Goal: Navigation & Orientation: Find specific page/section

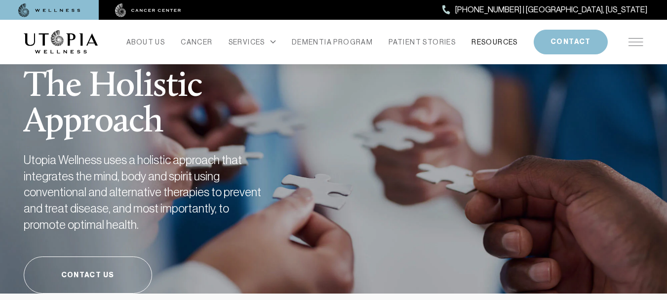
click at [505, 46] on link "RESOURCES" at bounding box center [495, 42] width 46 height 14
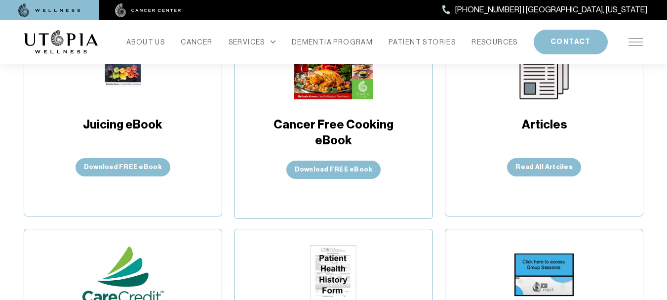
scroll to position [247, 0]
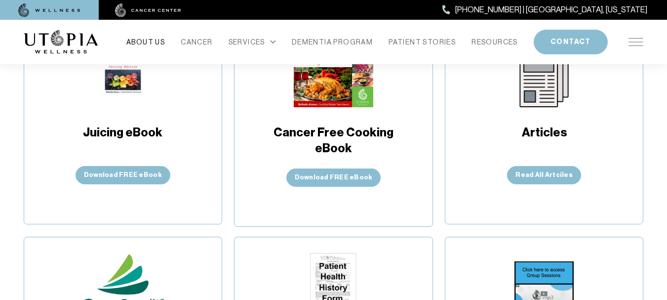
click at [150, 43] on link "ABOUT US" at bounding box center [145, 42] width 39 height 14
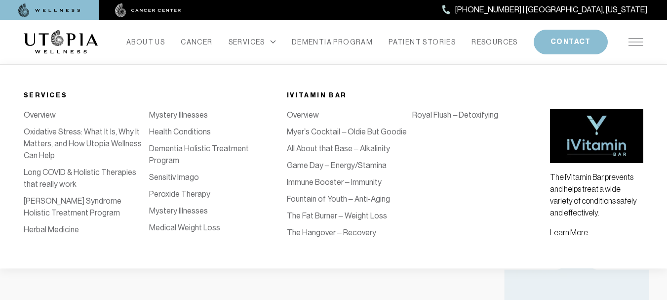
click at [246, 39] on div "SERVICES" at bounding box center [252, 42] width 47 height 14
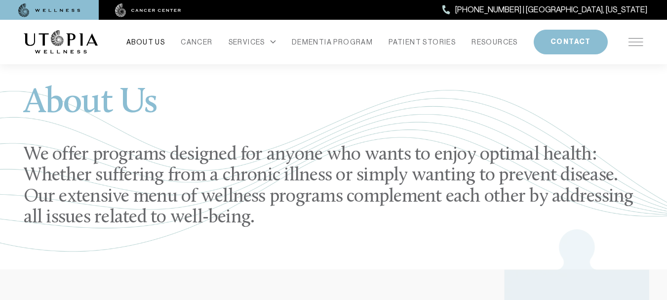
click at [135, 39] on link "ABOUT US" at bounding box center [145, 42] width 39 height 14
click at [636, 43] on img at bounding box center [636, 42] width 15 height 8
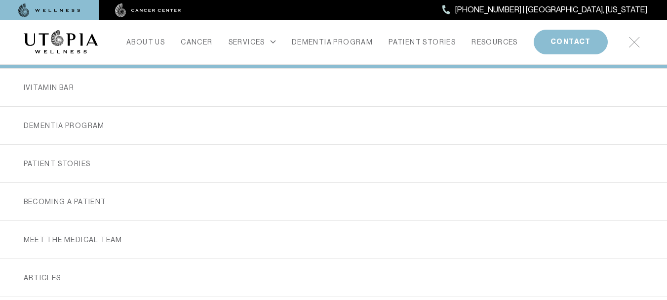
scroll to position [247, 0]
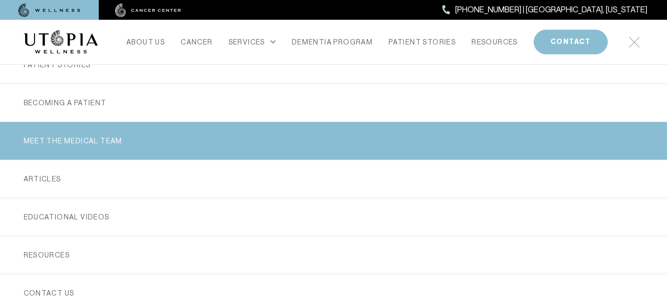
click at [74, 145] on link "MEET THE MEDICAL TEAM" at bounding box center [334, 141] width 620 height 38
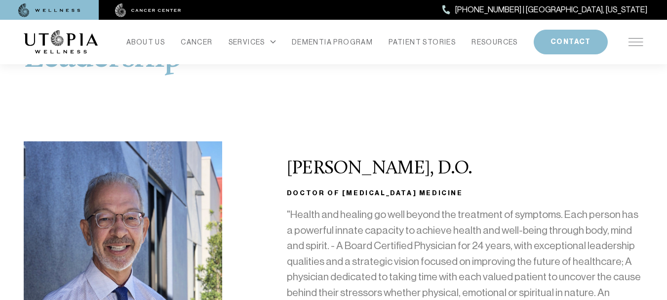
scroll to position [99, 0]
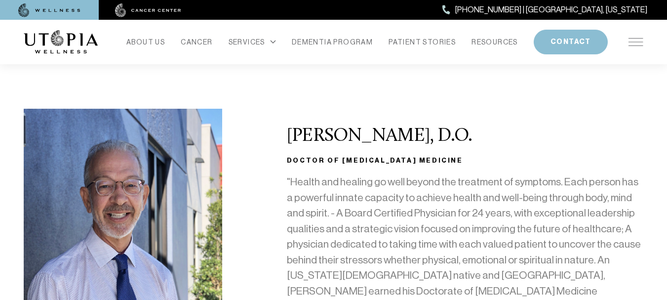
click at [337, 206] on p ""Health and healing go well beyond the treatment of symptoms. Each person has a…" at bounding box center [465, 244] width 357 height 140
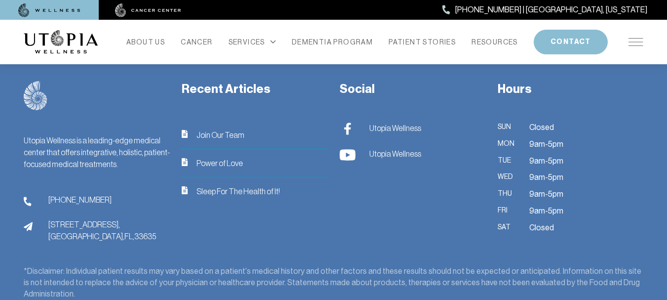
scroll to position [3506, 0]
click at [407, 154] on div "Social Utopia Wellness Utopia Wellness" at bounding box center [413, 160] width 158 height 161
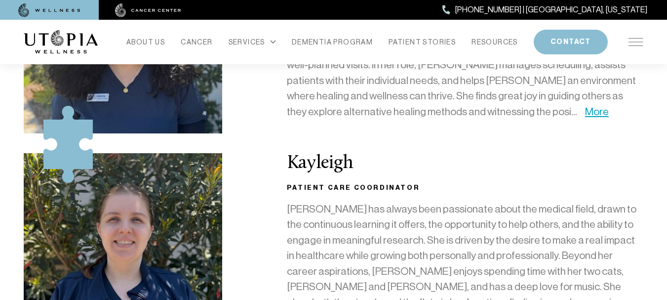
scroll to position [2567, 0]
